Goal: Complete application form

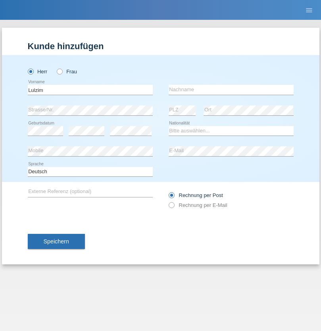
type input "Lulzim"
click at [231, 90] on input "text" at bounding box center [231, 90] width 125 height 10
type input "[MEDICAL_DATA]"
select select "MK"
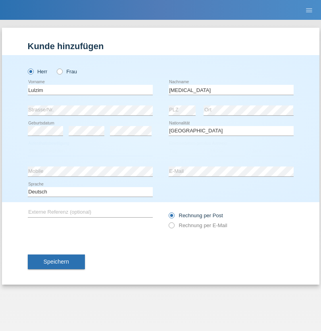
select select "C"
select select "01"
select select "02"
select select "2009"
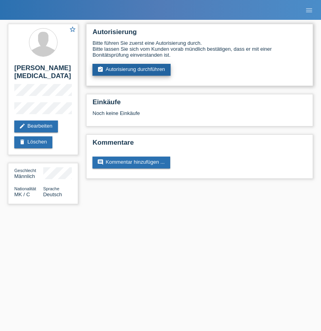
click at [132, 70] on link "assignment_turned_in Autorisierung durchführen" at bounding box center [131, 70] width 78 height 12
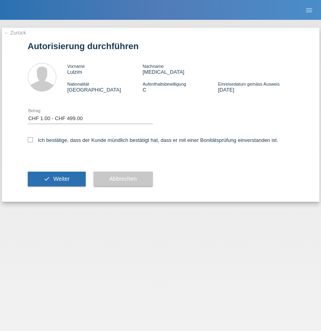
select select "1"
checkbox input "true"
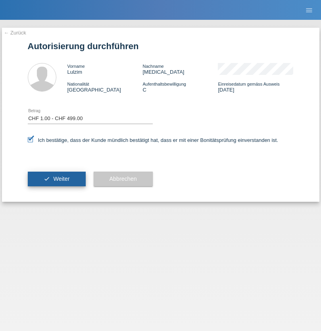
click at [56, 179] on span "Weiter" at bounding box center [61, 179] width 16 height 6
